Goal: Communication & Community: Ask a question

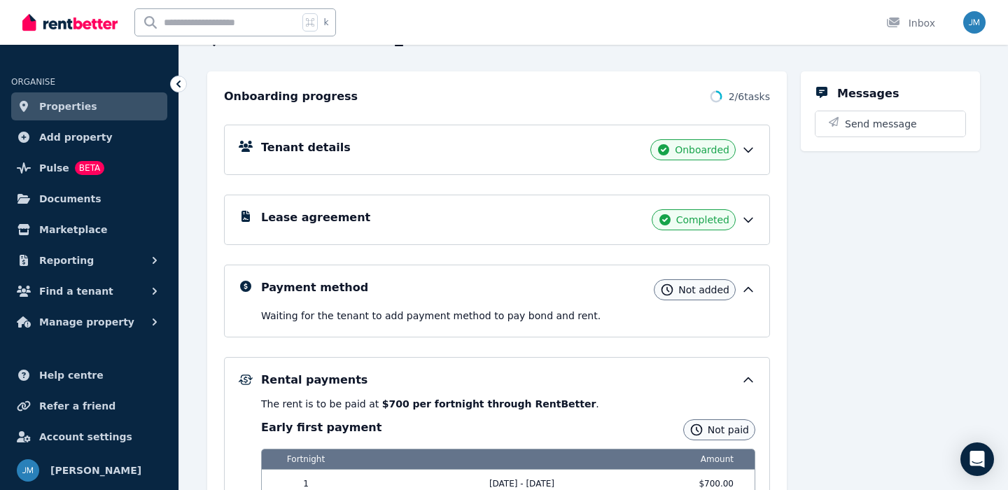
click at [154, 105] on link "Properties" at bounding box center [89, 106] width 156 height 28
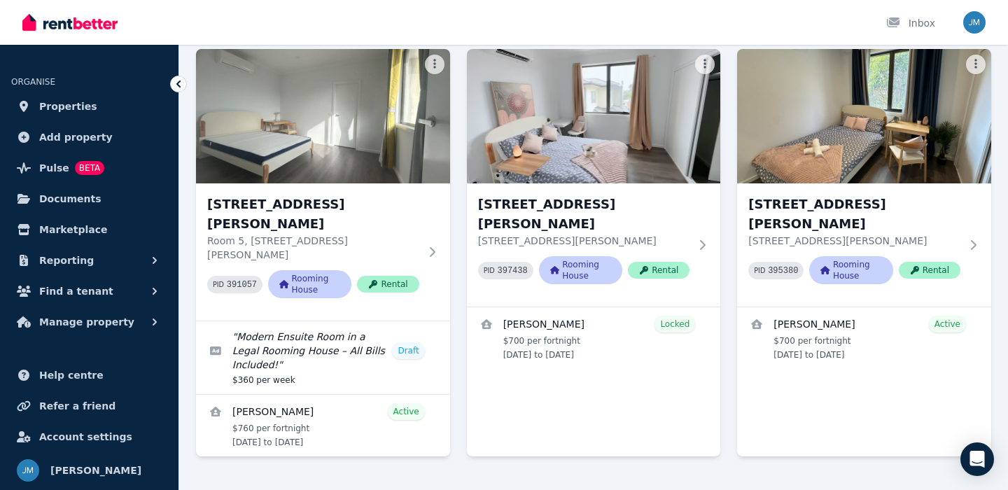
scroll to position [487, 0]
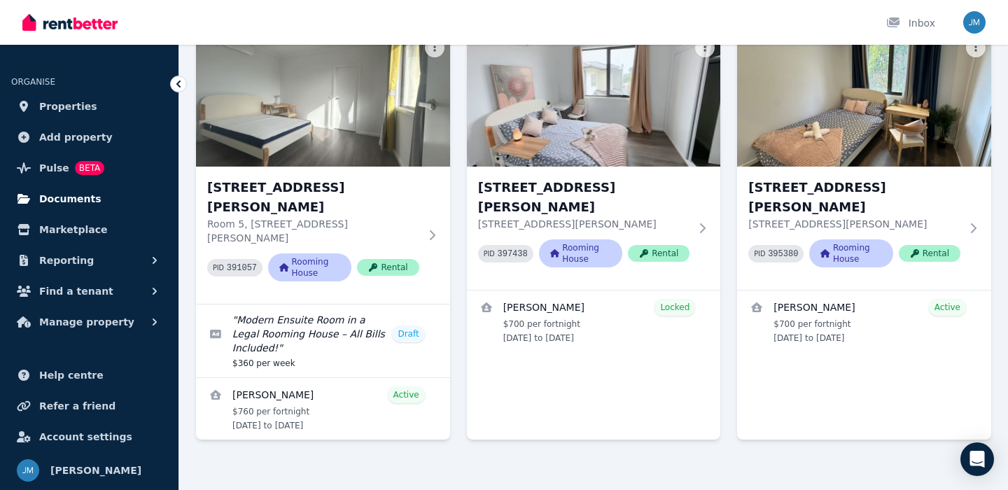
click at [94, 200] on link "Documents" at bounding box center [89, 199] width 156 height 28
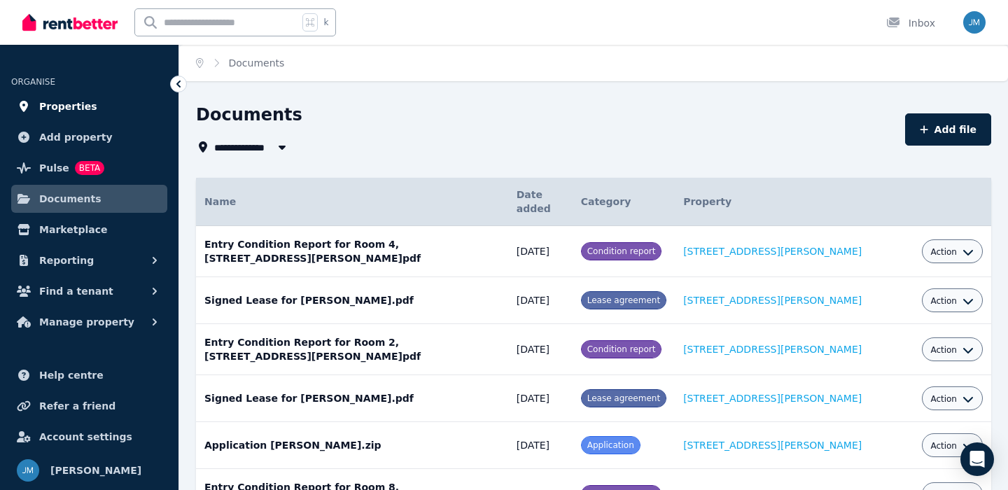
click at [127, 109] on link "Properties" at bounding box center [89, 106] width 156 height 28
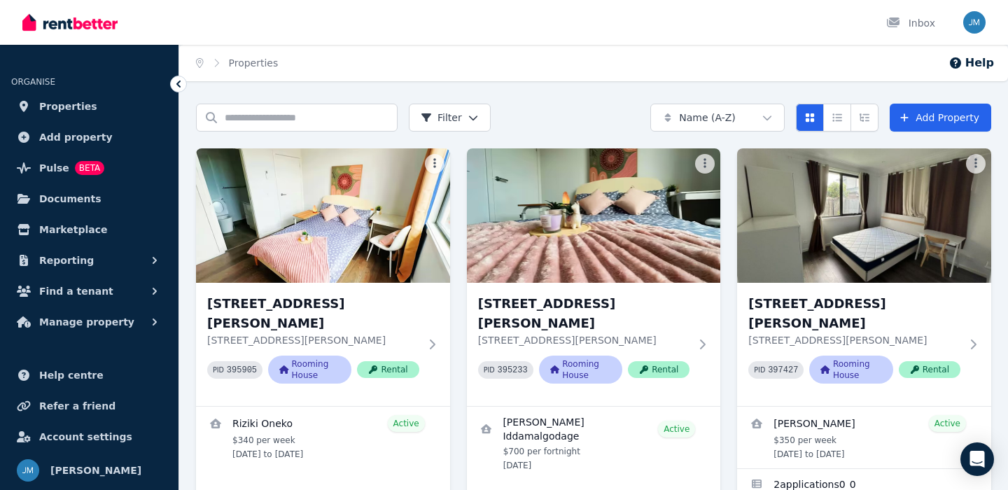
click at [126, 109] on link "Properties" at bounding box center [89, 106] width 156 height 28
click at [64, 104] on span "Properties" at bounding box center [68, 106] width 58 height 17
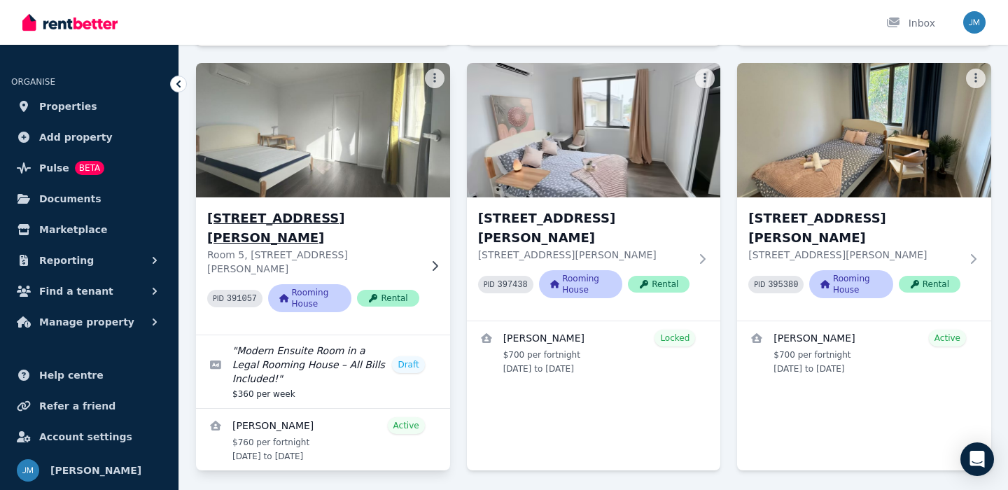
scroll to position [464, 0]
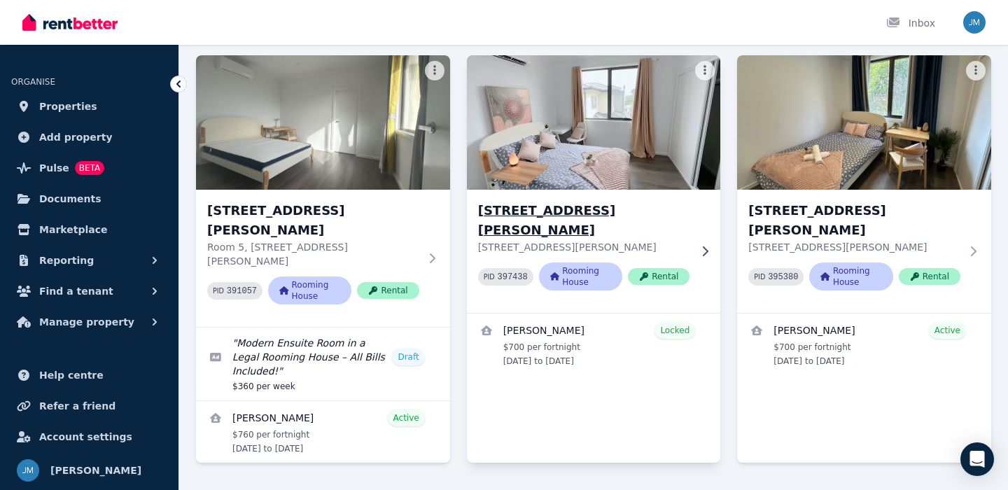
click at [567, 193] on div "Room 6, [STREET_ADDRESS][PERSON_NAME][PERSON_NAME] PID 397438 Rooming House Ren…" at bounding box center [594, 251] width 254 height 123
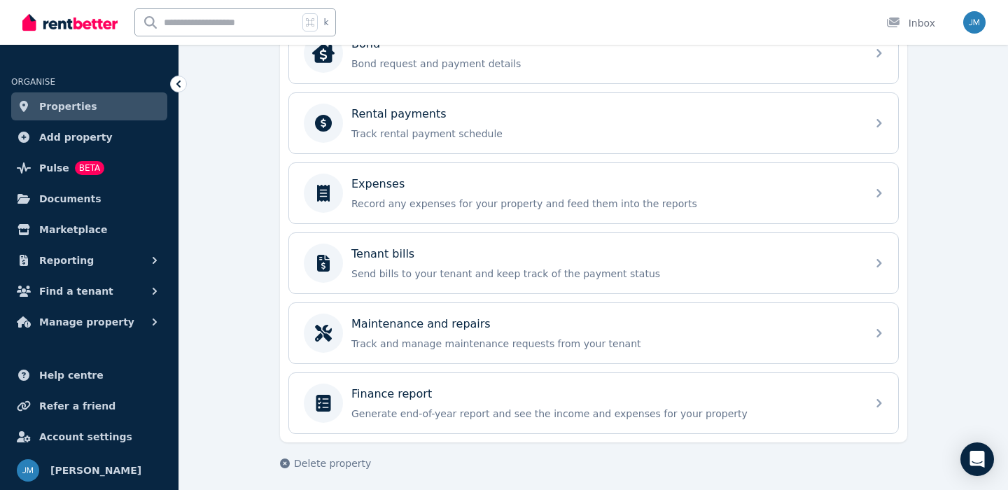
scroll to position [547, 0]
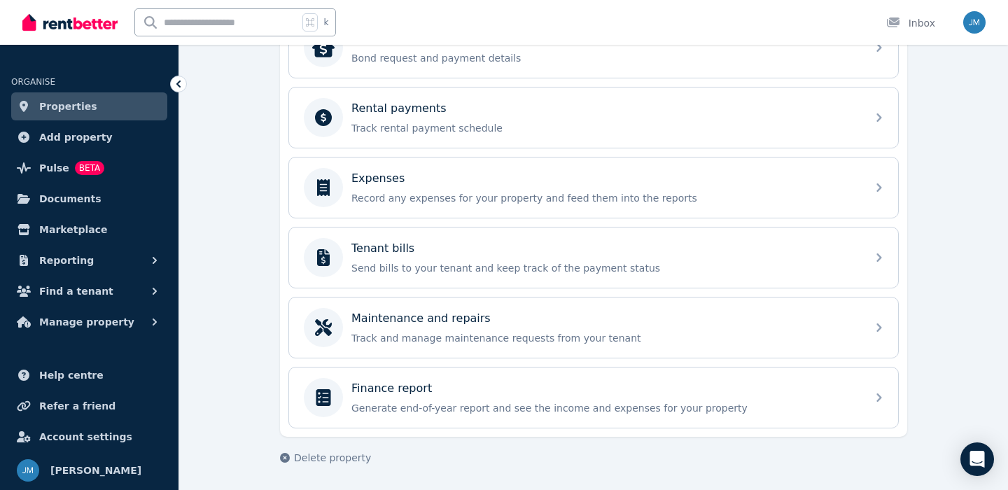
click at [93, 106] on link "Properties" at bounding box center [89, 106] width 156 height 28
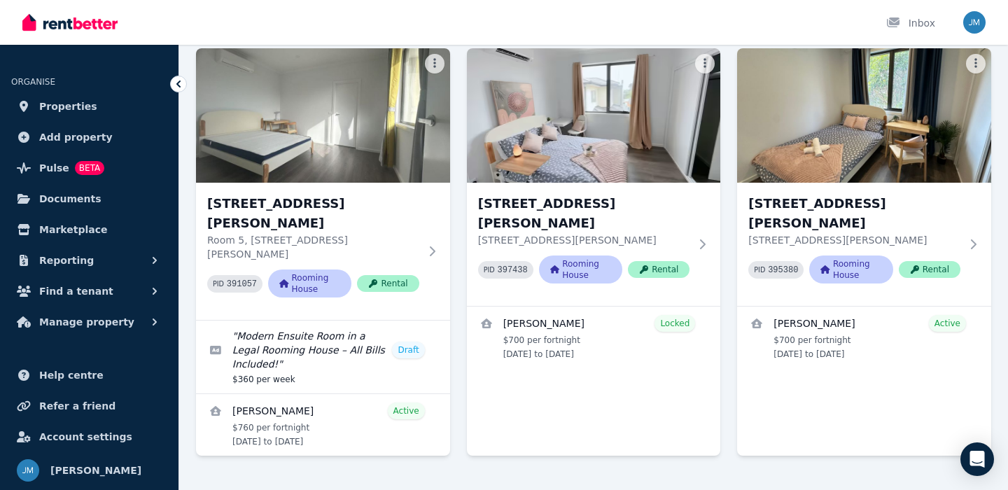
scroll to position [487, 0]
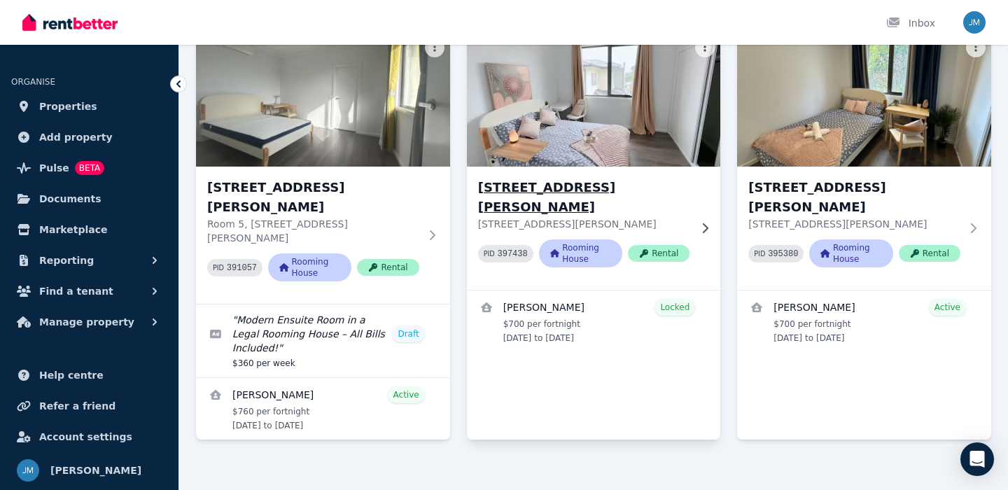
click at [512, 178] on h3 "[STREET_ADDRESS][PERSON_NAME]" at bounding box center [584, 197] width 212 height 39
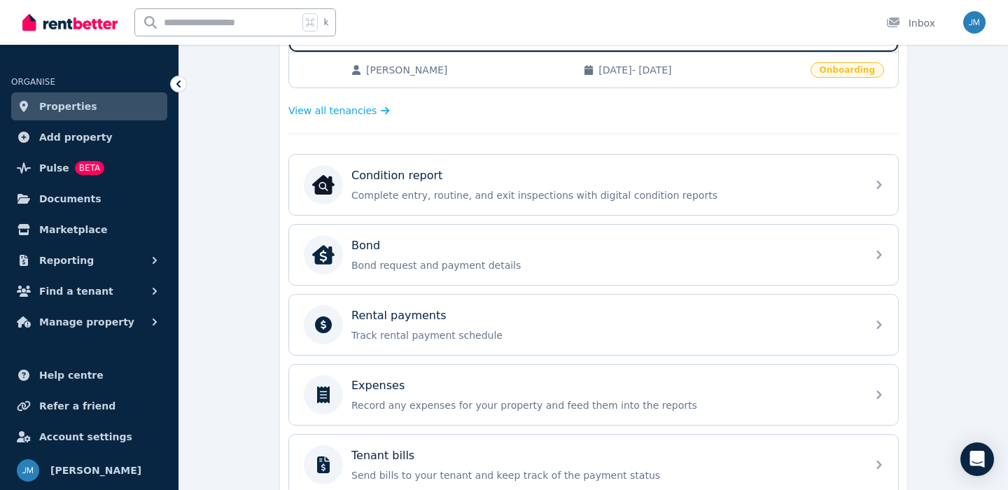
scroll to position [344, 0]
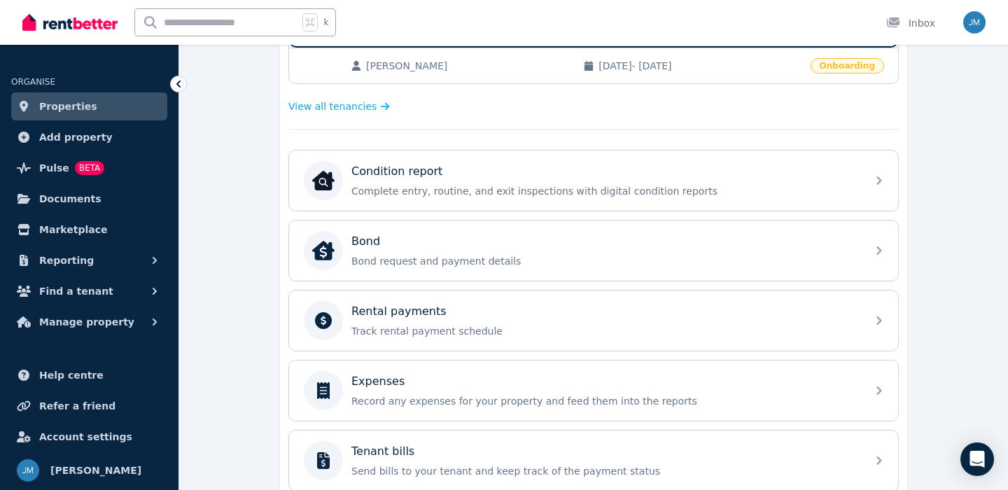
click at [506, 247] on div "Bond" at bounding box center [604, 241] width 507 height 17
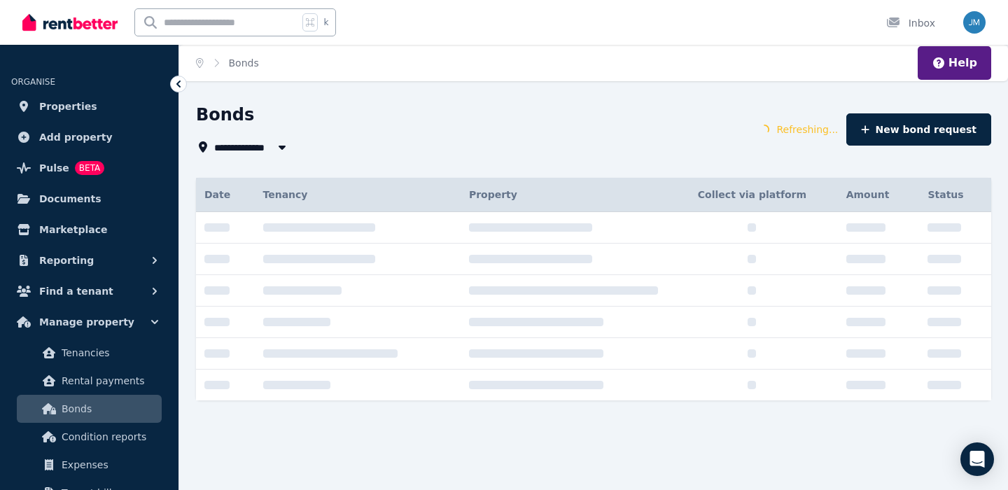
type input "**********"
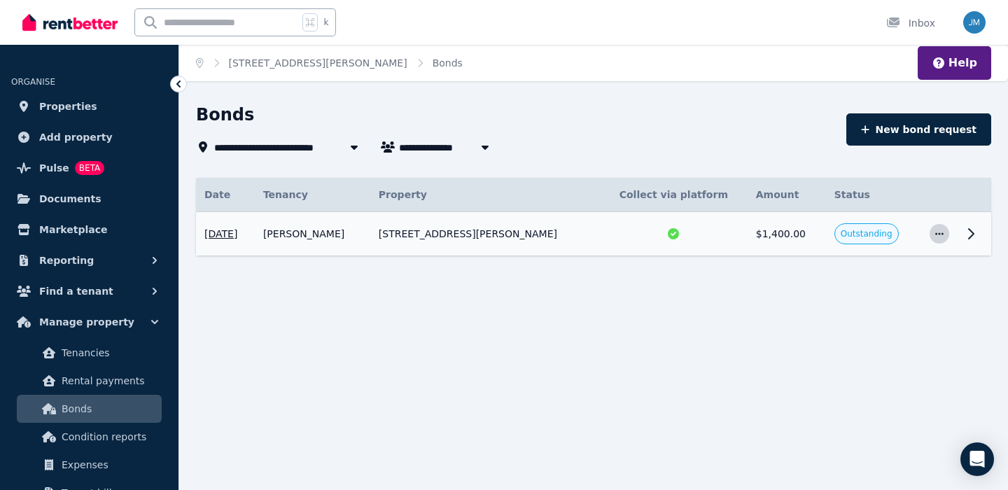
click at [945, 237] on span "button" at bounding box center [940, 234] width 20 height 20
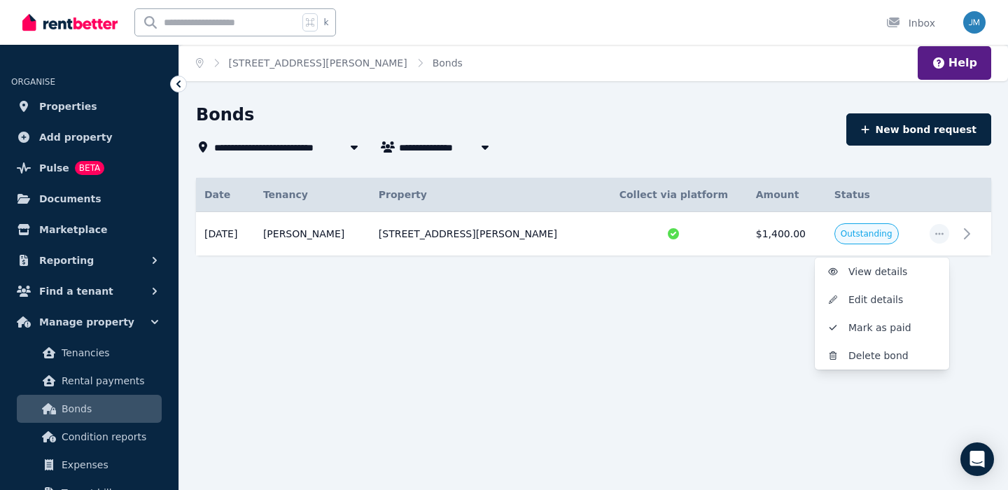
click at [750, 365] on div "**********" at bounding box center [504, 245] width 1008 height 490
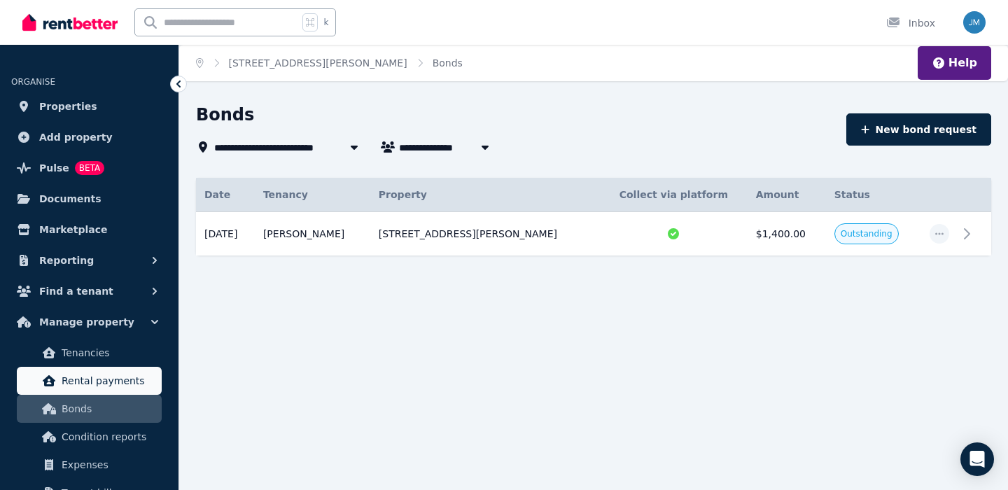
click at [109, 391] on link "Rental payments" at bounding box center [89, 381] width 145 height 28
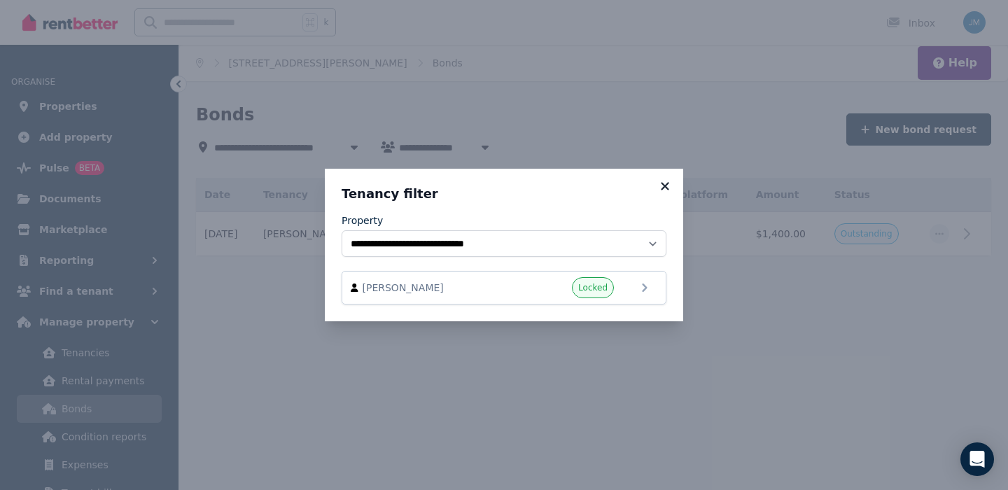
click at [668, 183] on icon at bounding box center [665, 186] width 8 height 8
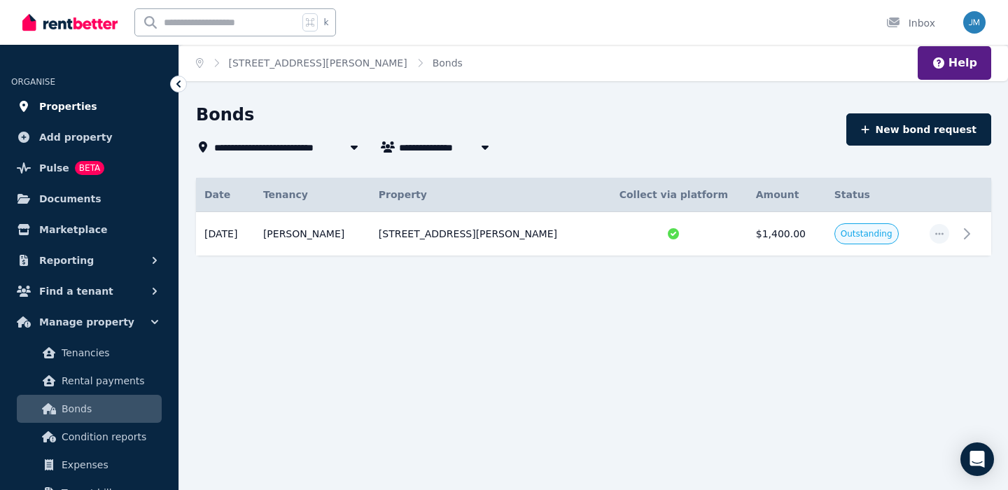
click at [113, 99] on link "Properties" at bounding box center [89, 106] width 156 height 28
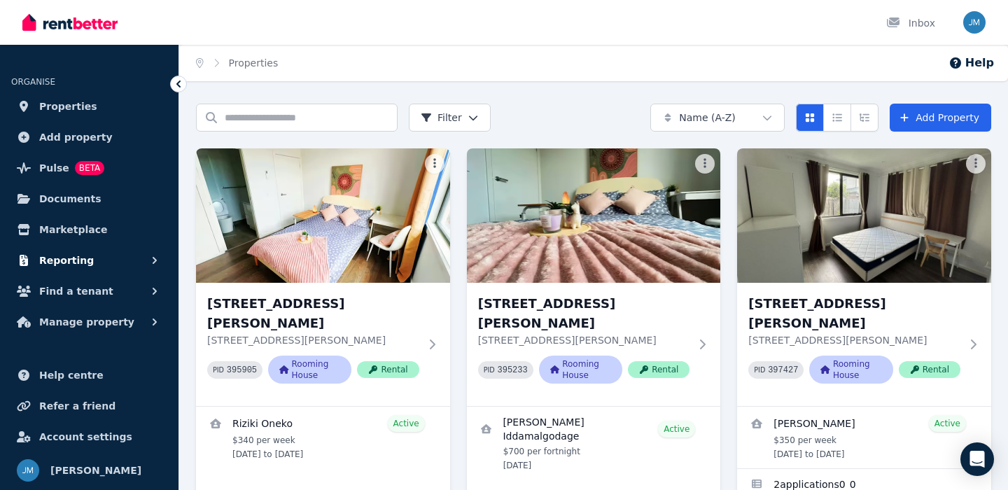
click at [101, 260] on button "Reporting" at bounding box center [89, 260] width 156 height 28
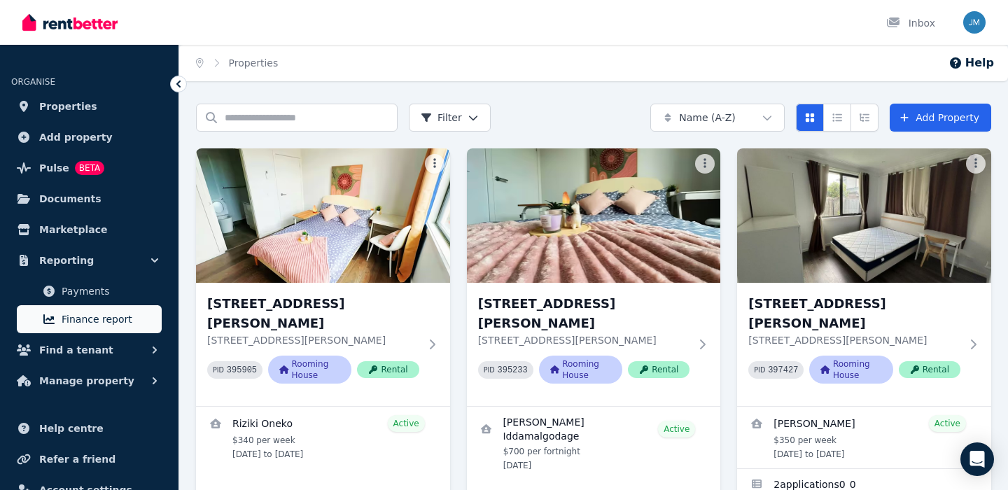
click at [116, 315] on span "Finance report" at bounding box center [109, 319] width 94 height 17
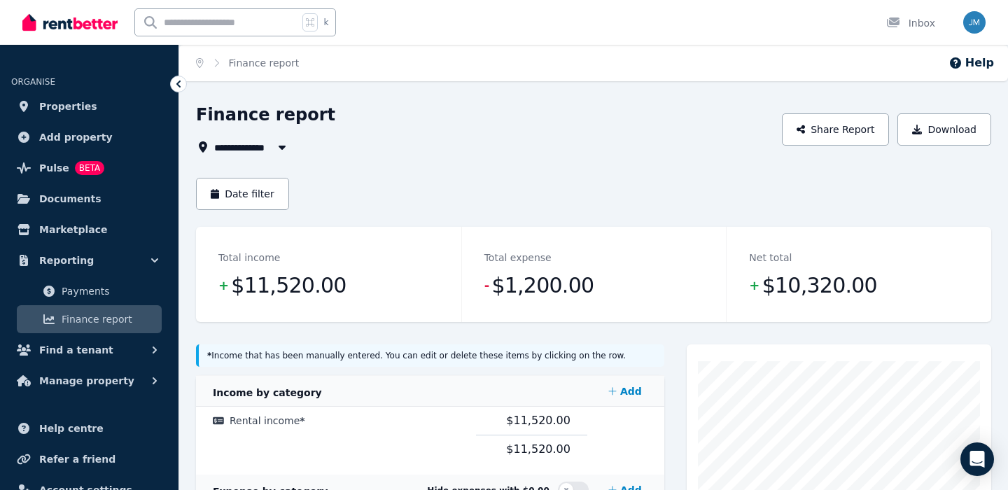
click at [267, 141] on span "All Properties" at bounding box center [256, 147] width 85 height 17
type input "**********"
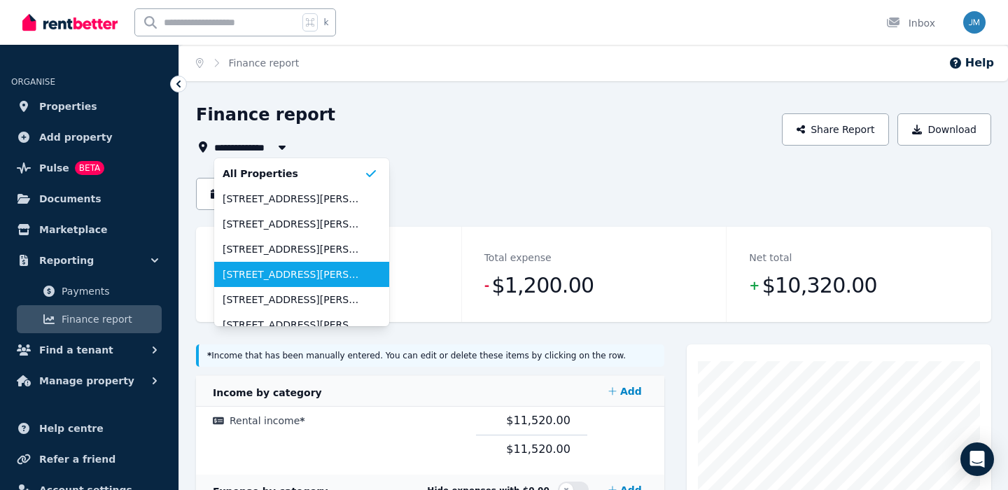
scroll to position [39, 0]
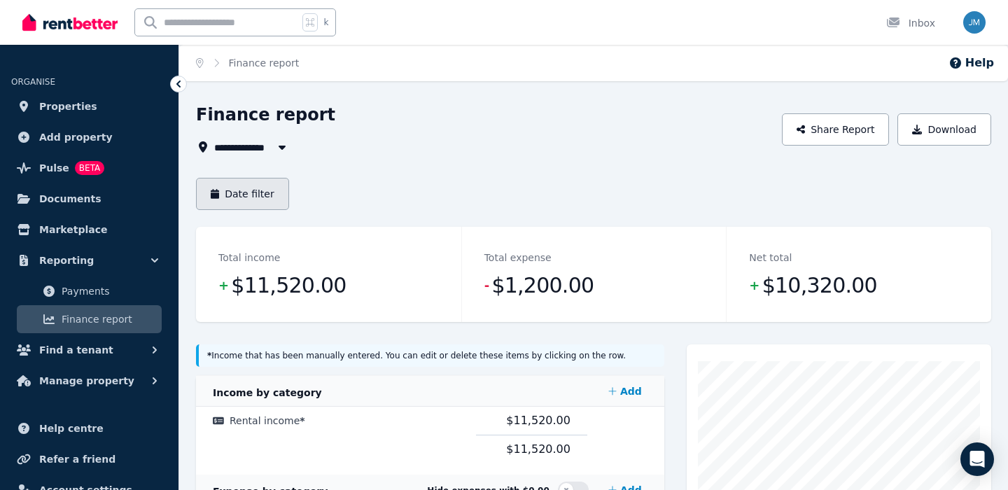
click at [262, 195] on button "Date filter" at bounding box center [242, 194] width 93 height 32
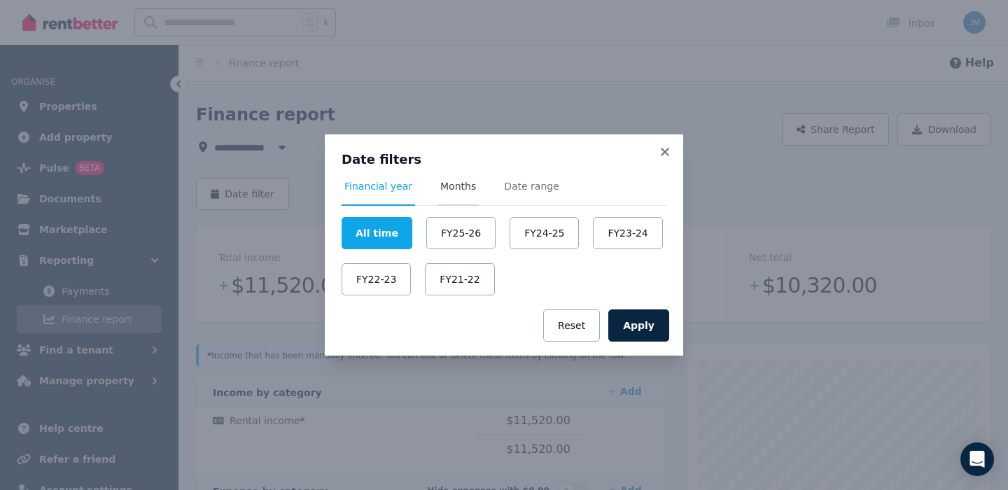
click at [451, 185] on span "Months" at bounding box center [458, 186] width 36 height 14
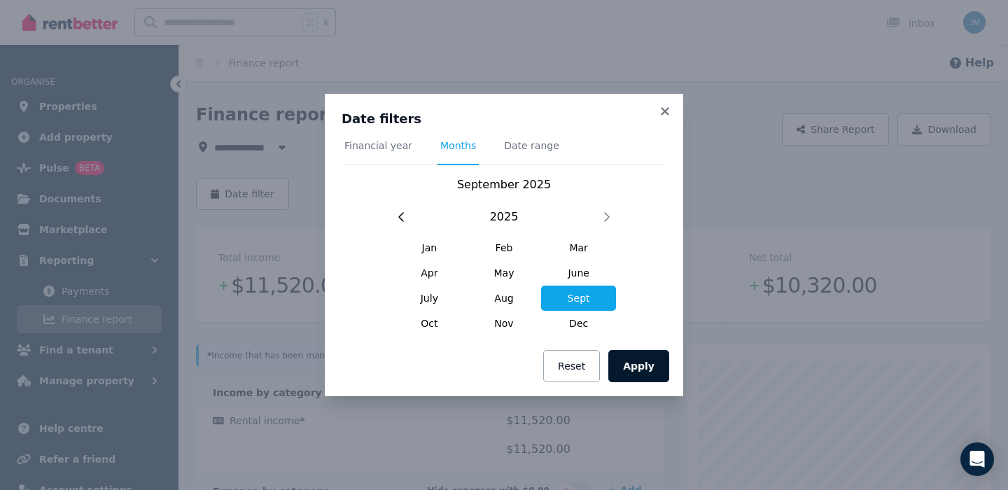
click at [640, 368] on button "Apply" at bounding box center [638, 366] width 61 height 32
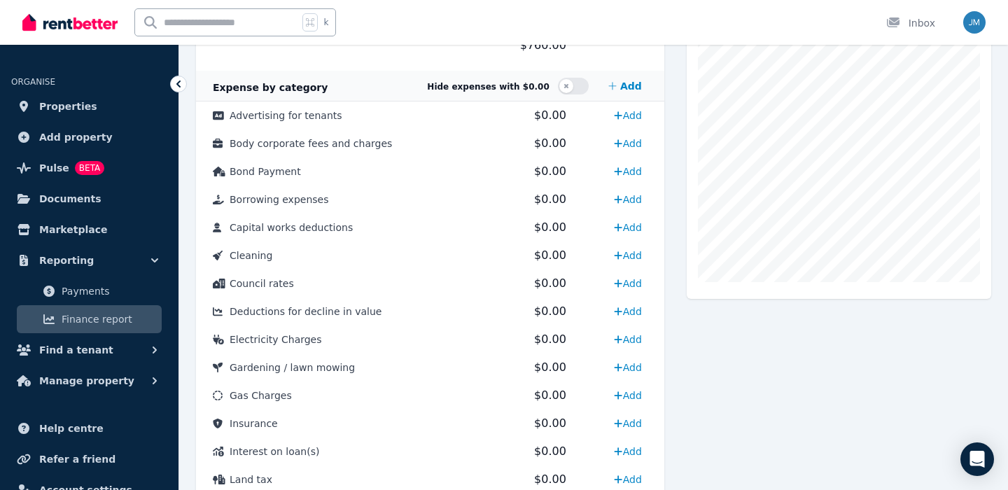
scroll to position [253, 0]
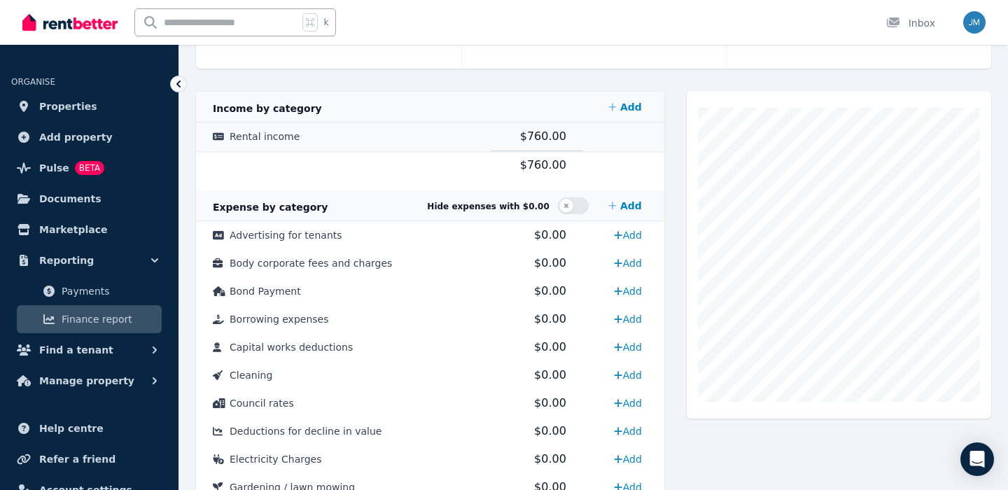
click at [255, 136] on span "Rental income" at bounding box center [265, 136] width 70 height 11
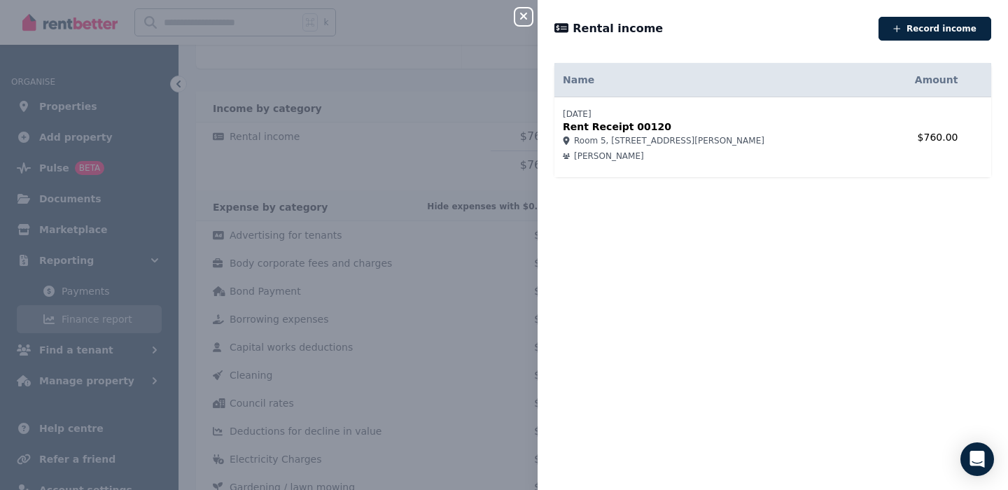
click at [521, 16] on icon "button" at bounding box center [523, 15] width 17 height 11
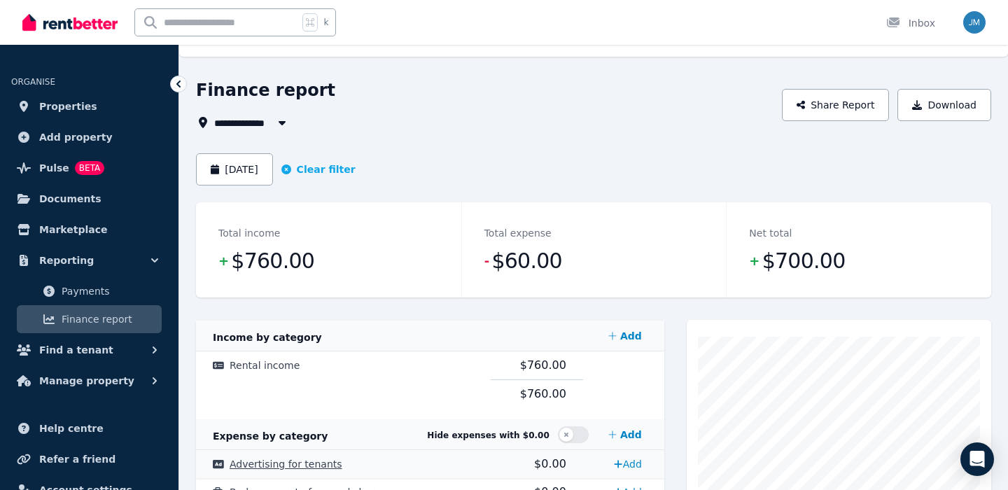
scroll to position [0, 0]
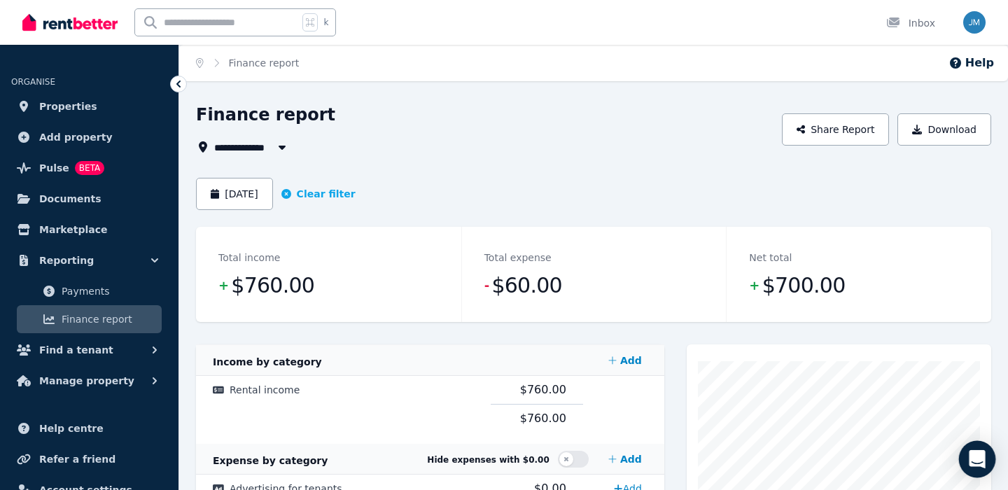
click at [968, 460] on div "Open Intercom Messenger" at bounding box center [977, 459] width 37 height 37
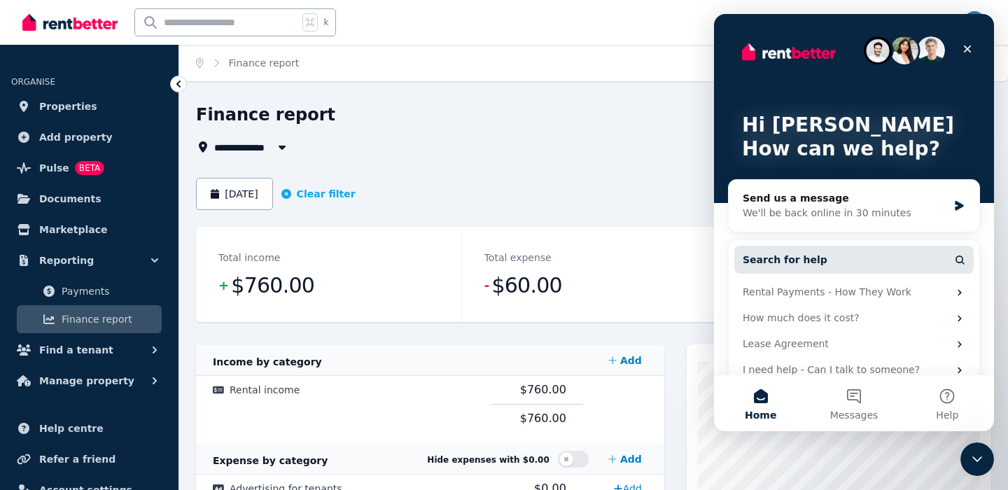
scroll to position [22, 0]
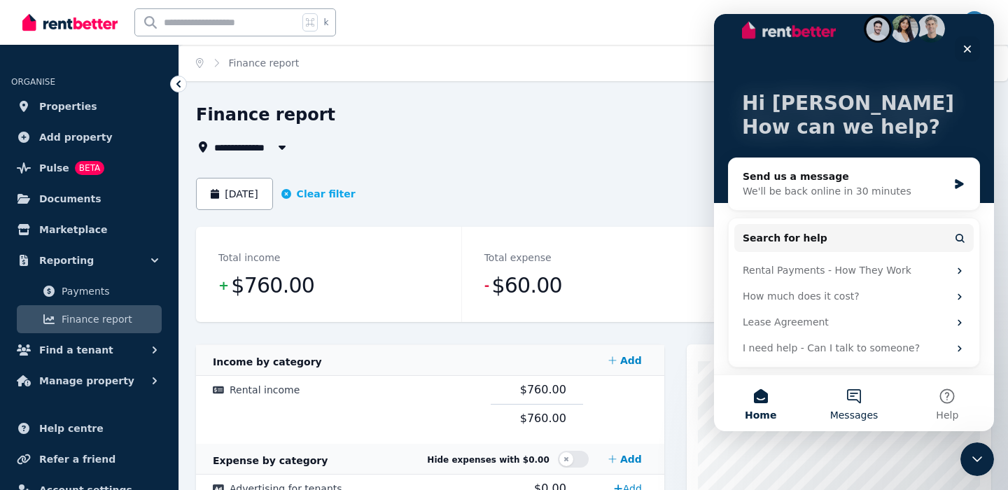
click at [848, 412] on span "Messages" at bounding box center [854, 415] width 48 height 10
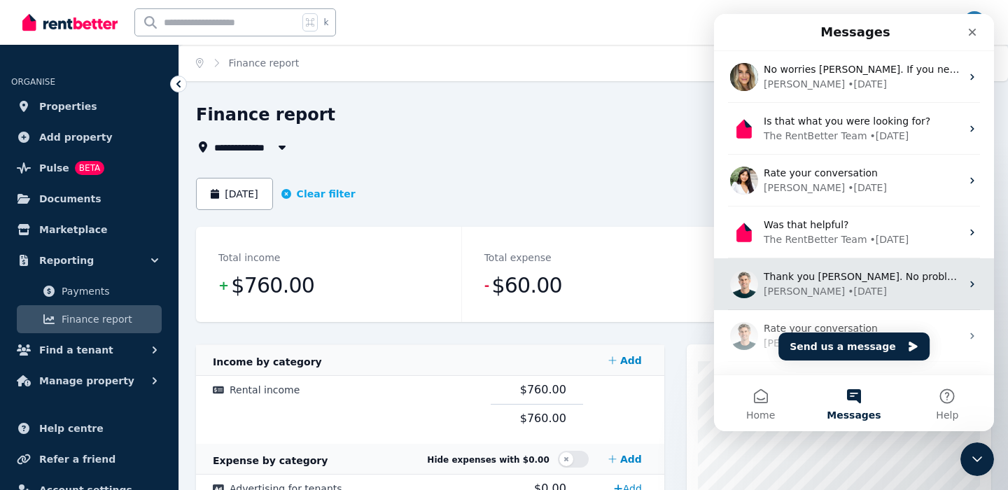
click at [792, 290] on div "[PERSON_NAME]" at bounding box center [804, 291] width 81 height 15
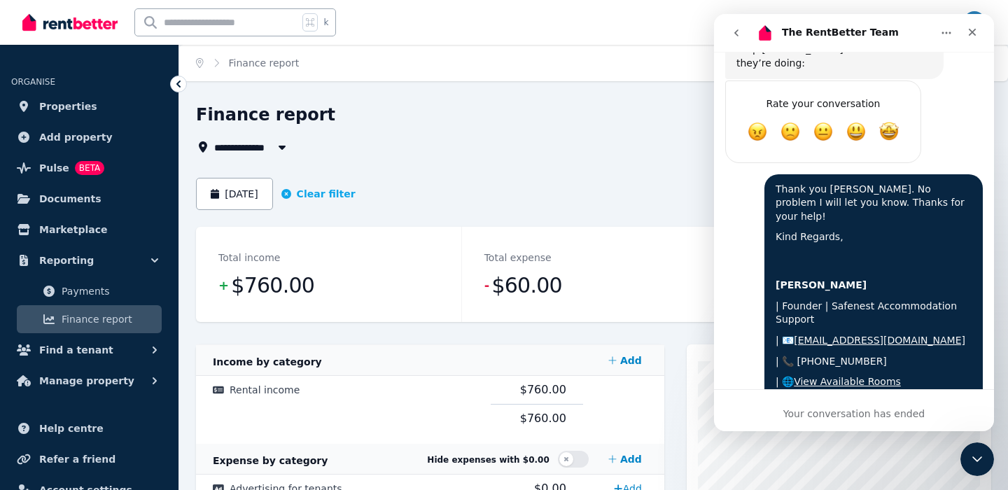
scroll to position [3076, 0]
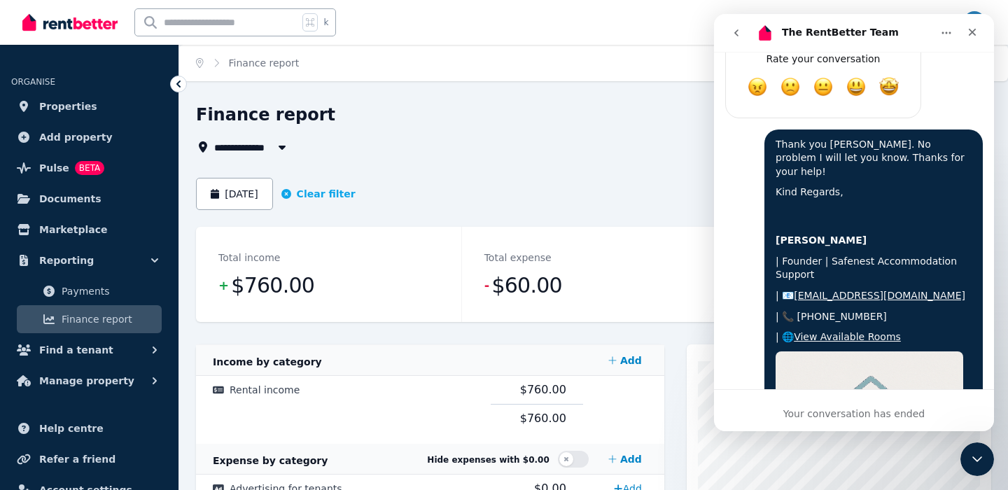
click at [738, 31] on icon "go back" at bounding box center [736, 32] width 11 height 11
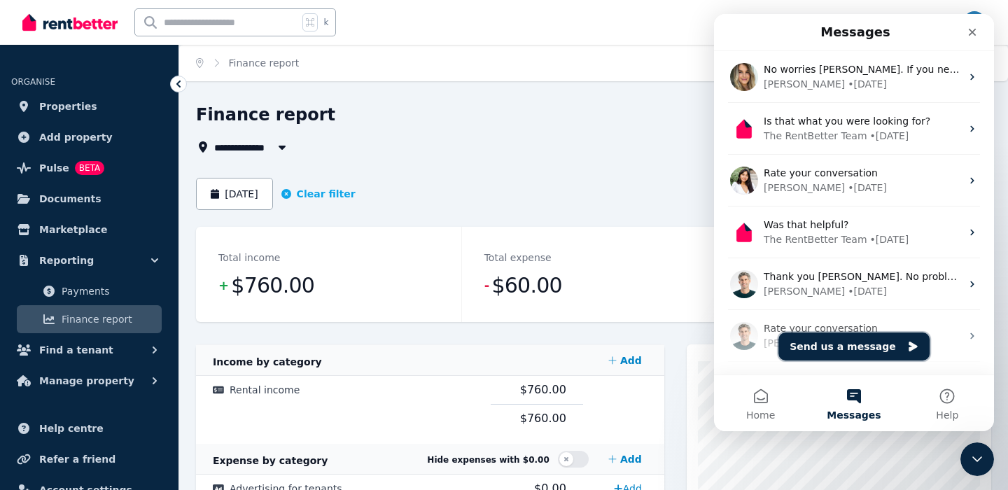
click at [799, 349] on button "Send us a message" at bounding box center [853, 346] width 151 height 28
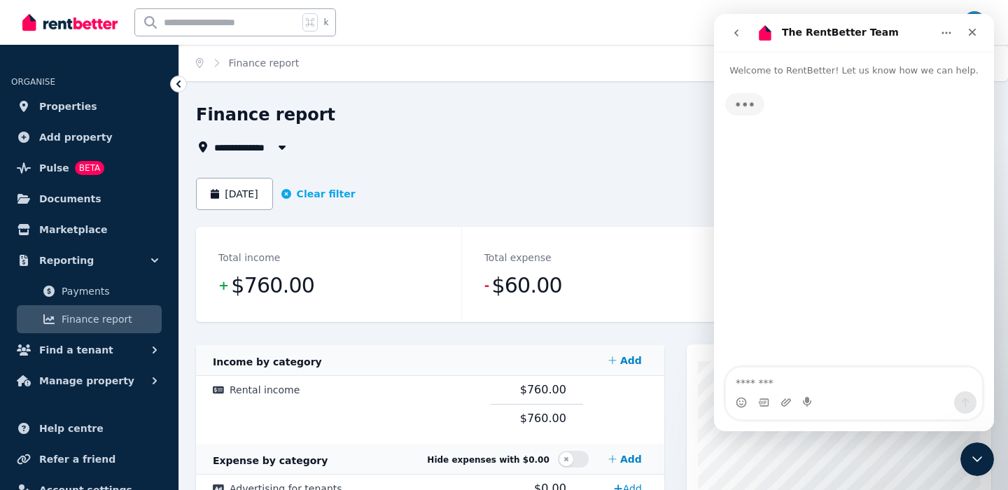
click at [771, 383] on textarea "Message…" at bounding box center [854, 379] width 256 height 24
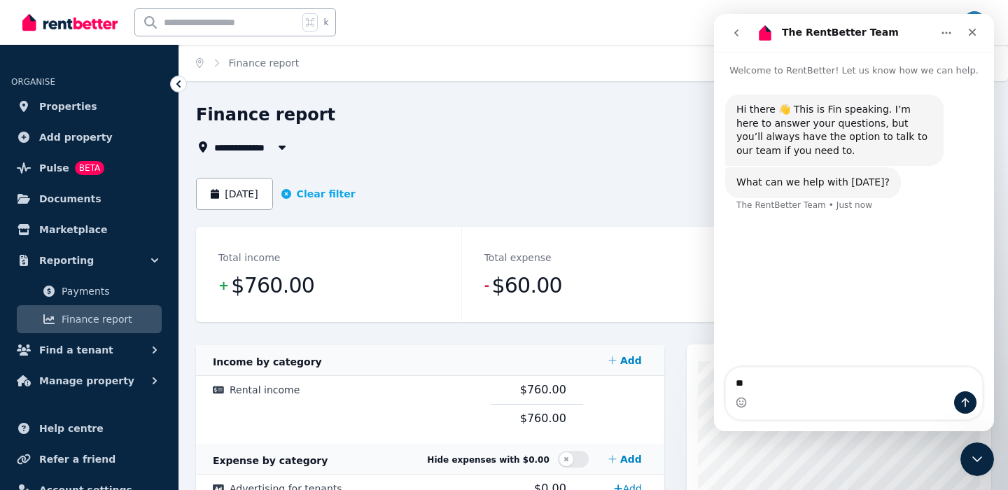
type textarea "*"
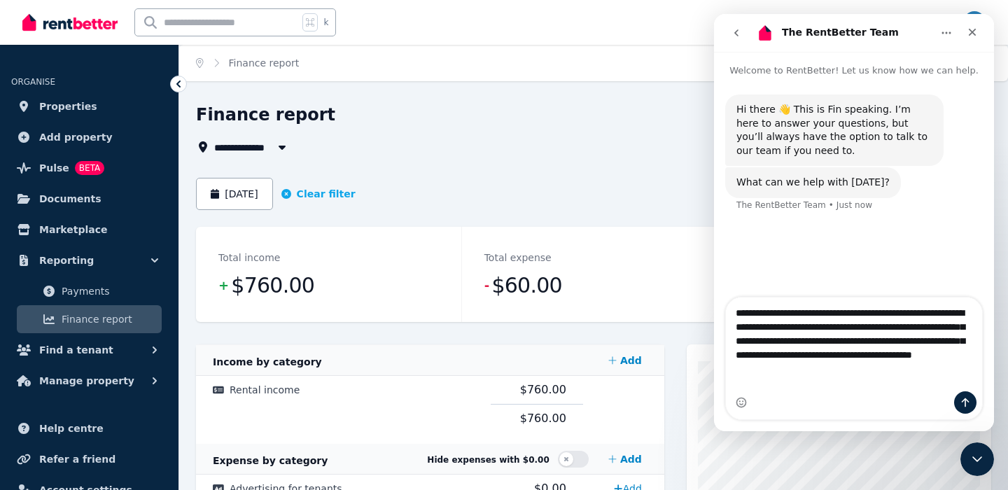
type textarea "**********"
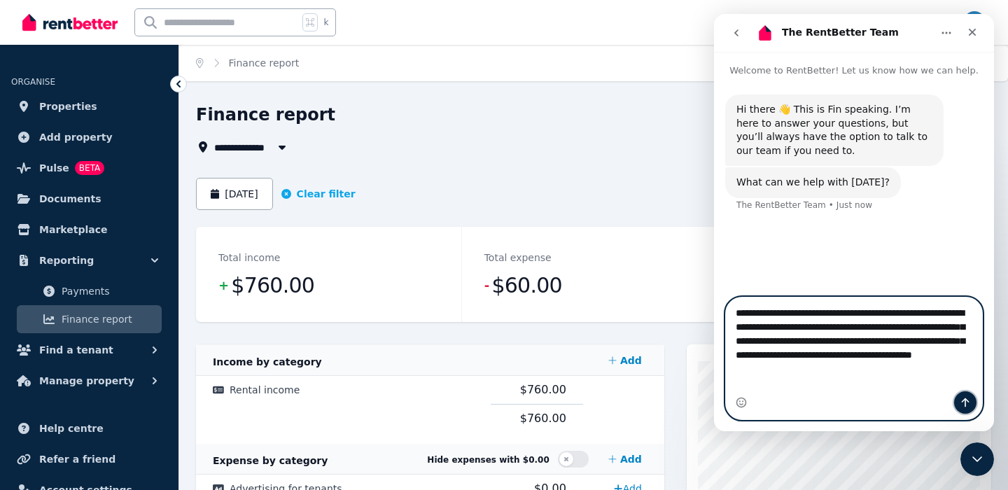
click at [966, 407] on icon "Send a message…" at bounding box center [965, 402] width 11 height 11
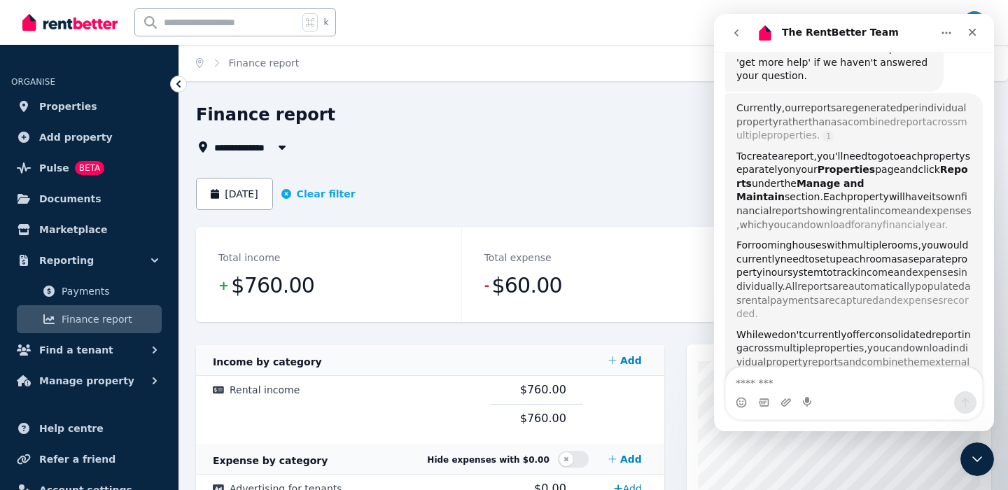
scroll to position [318, 0]
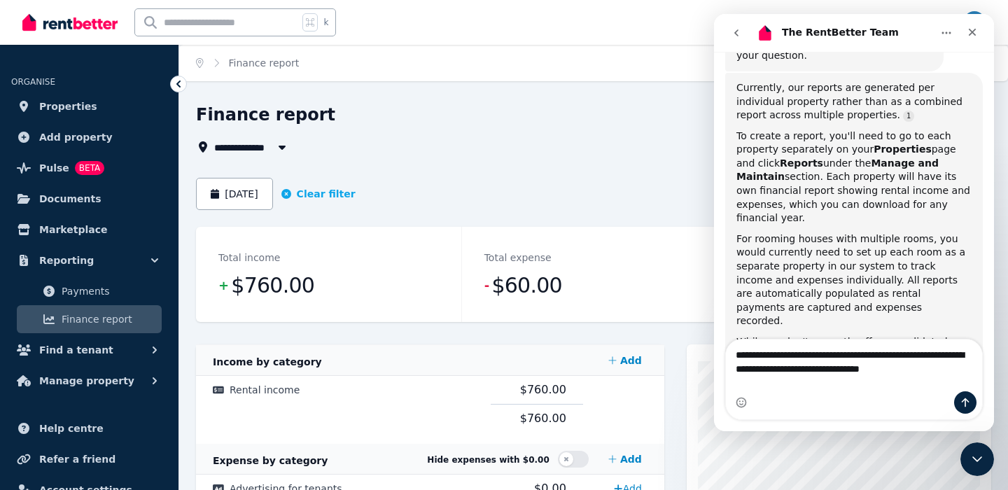
type textarea "**********"
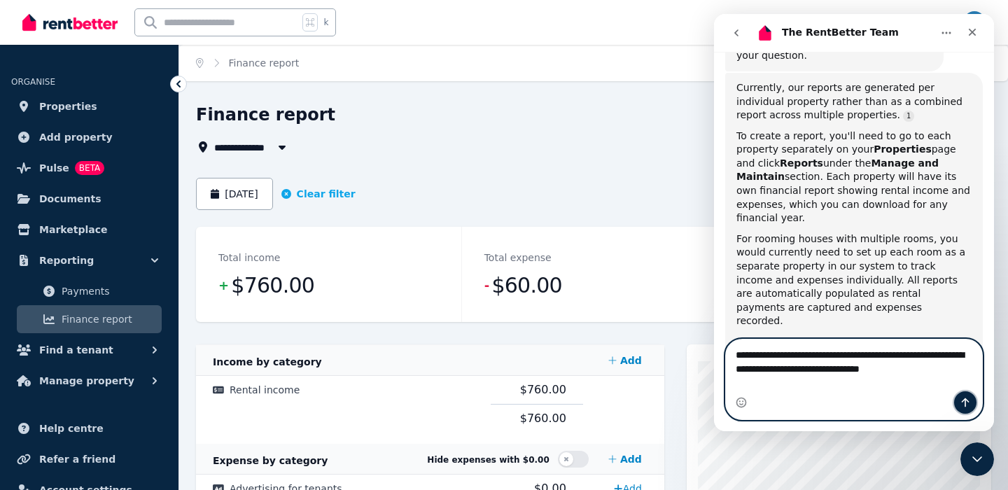
click at [958, 406] on button "Send a message…" at bounding box center [965, 402] width 22 height 22
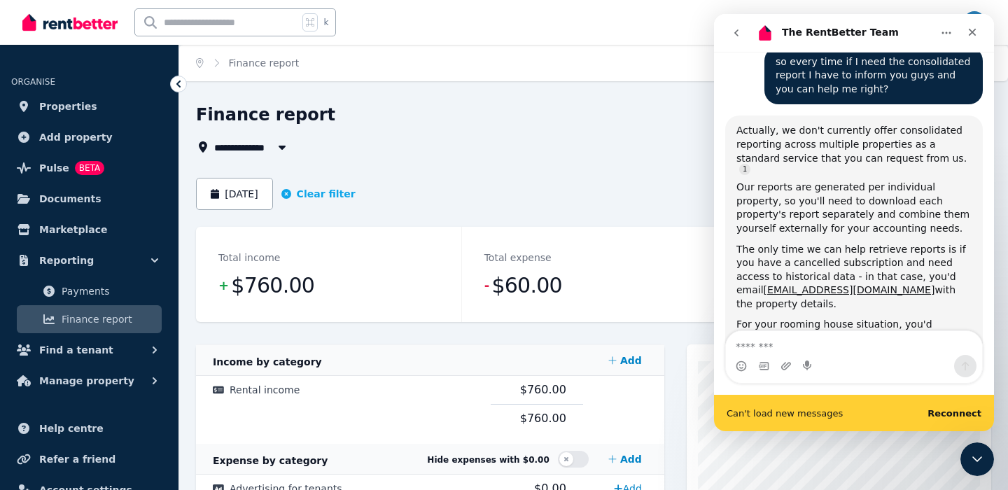
scroll to position [729, 0]
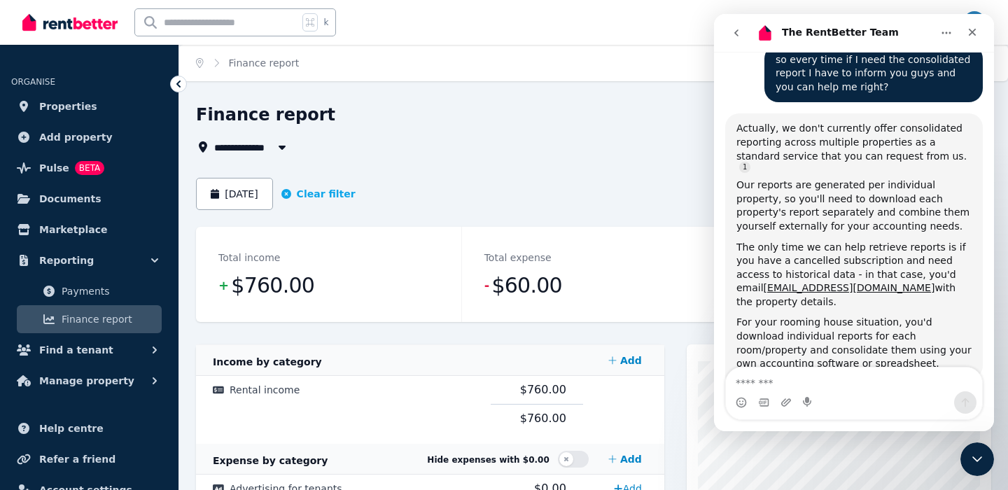
click at [682, 126] on div "Finance report" at bounding box center [484, 117] width 577 height 27
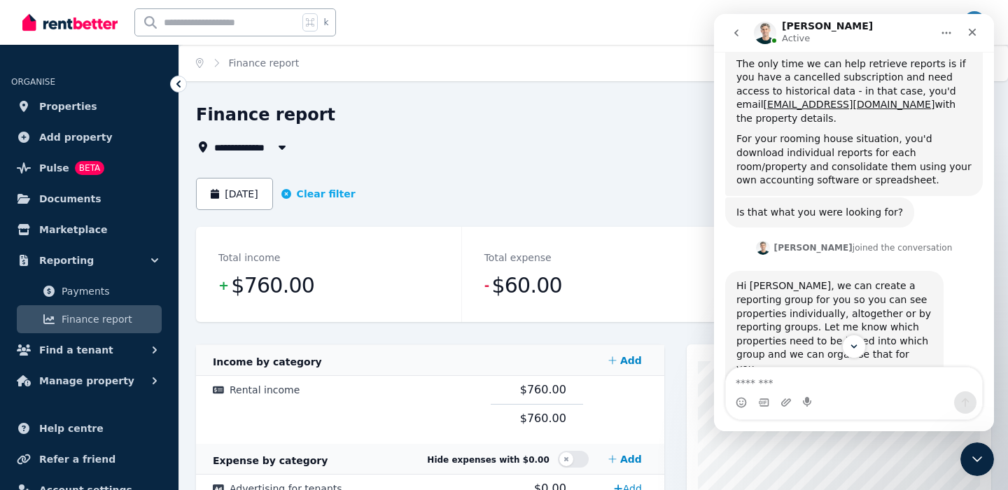
scroll to position [983, 0]
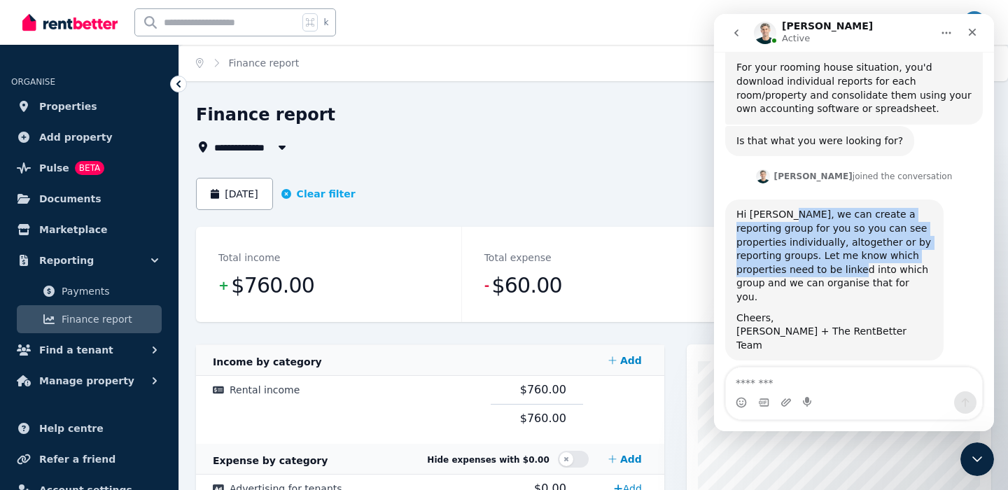
drag, startPoint x: 787, startPoint y: 141, endPoint x: 843, endPoint y: 192, distance: 76.3
click at [843, 208] on div "Hi [PERSON_NAME], we can create a reporting group for you so you can see proper…" at bounding box center [834, 256] width 196 height 96
drag, startPoint x: 785, startPoint y: 148, endPoint x: 809, endPoint y: 197, distance: 54.2
click at [809, 208] on div "Hi [PERSON_NAME], we can create a reporting group for you so you can see proper…" at bounding box center [834, 256] width 196 height 96
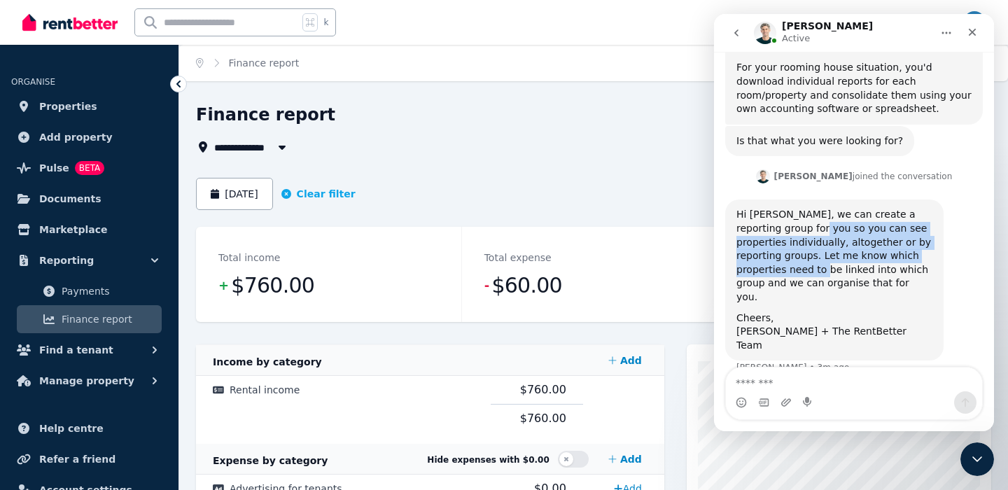
click at [809, 208] on div "Hi [PERSON_NAME], we can create a reporting group for you so you can see proper…" at bounding box center [834, 256] width 196 height 96
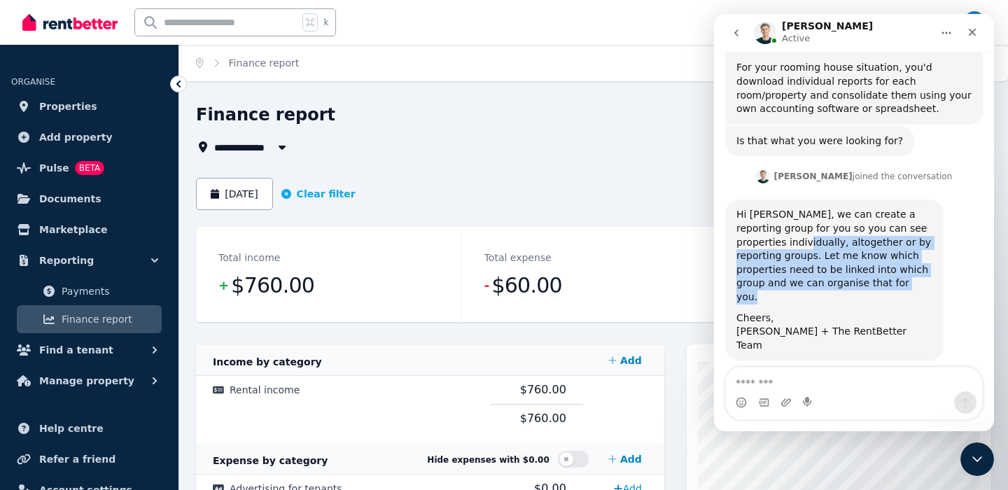
drag, startPoint x: 789, startPoint y: 170, endPoint x: 819, endPoint y: 214, distance: 53.4
click at [819, 214] on div "Hi [PERSON_NAME], we can create a reporting group for you so you can see proper…" at bounding box center [834, 280] width 196 height 144
click at [819, 304] on div "Jeremy says…" at bounding box center [834, 307] width 196 height 7
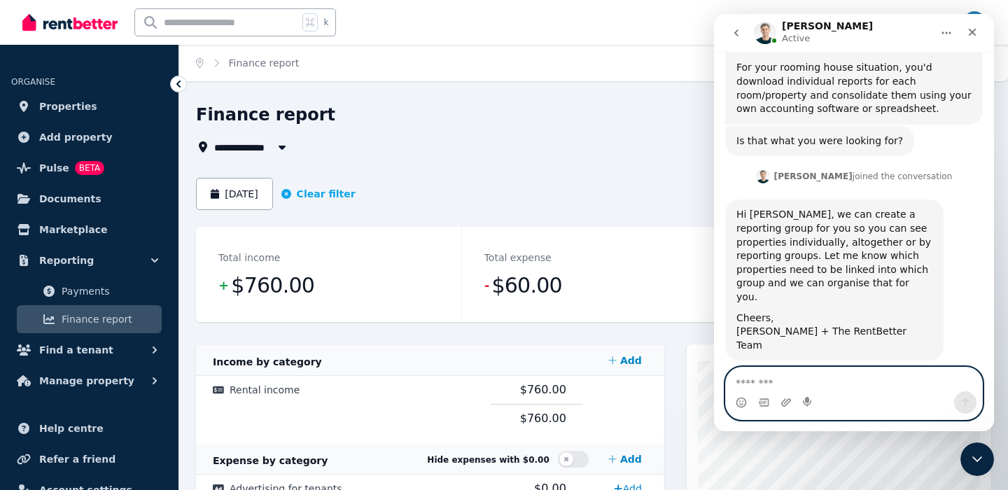
click at [824, 386] on textarea "Message…" at bounding box center [854, 379] width 256 height 24
type textarea "*"
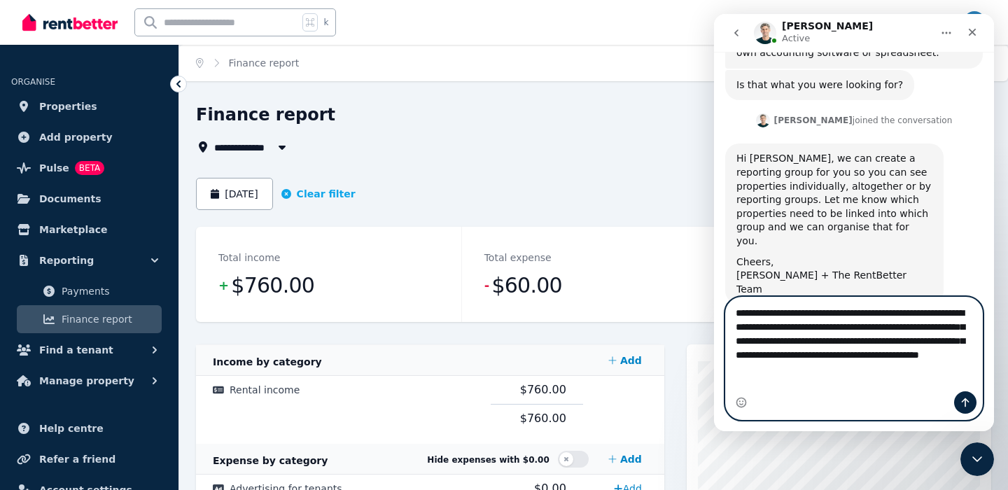
scroll to position [1053, 0]
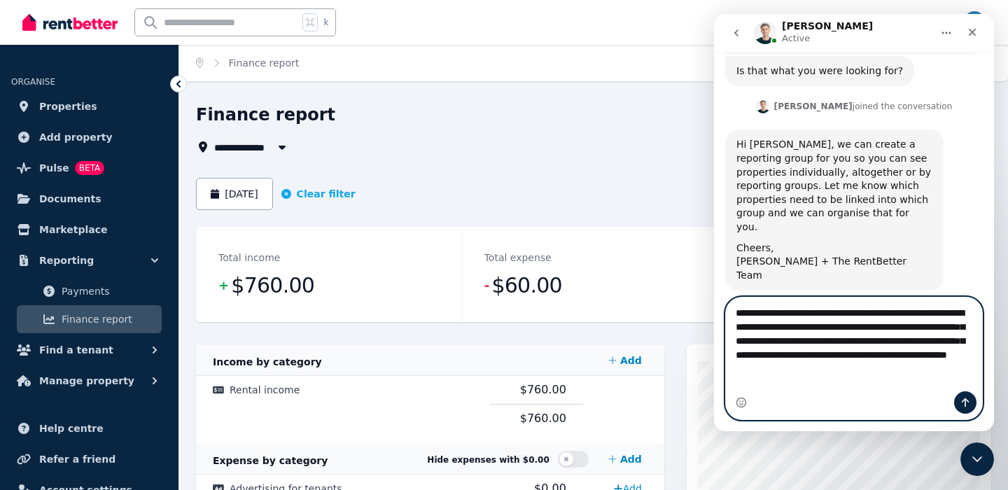
type textarea "**********"
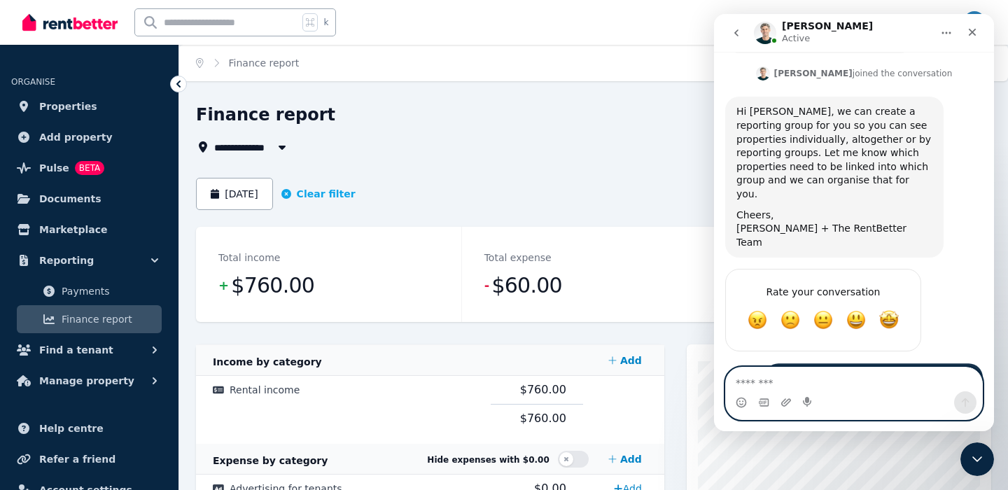
scroll to position [1107, 0]
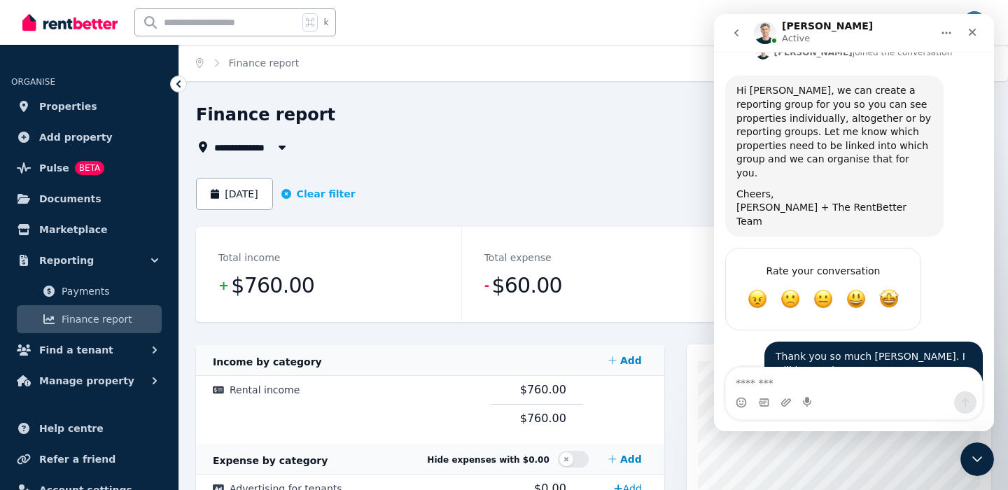
click at [656, 285] on dd "- $60.00" at bounding box center [594, 286] width 220 height 28
click at [87, 107] on span "Properties" at bounding box center [68, 106] width 58 height 17
